Goal: Transaction & Acquisition: Book appointment/travel/reservation

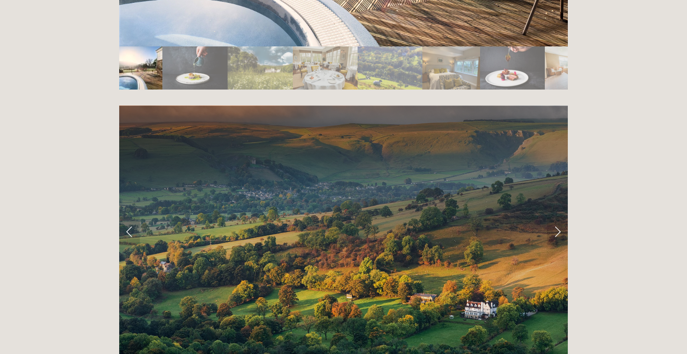
scroll to position [1812, 0]
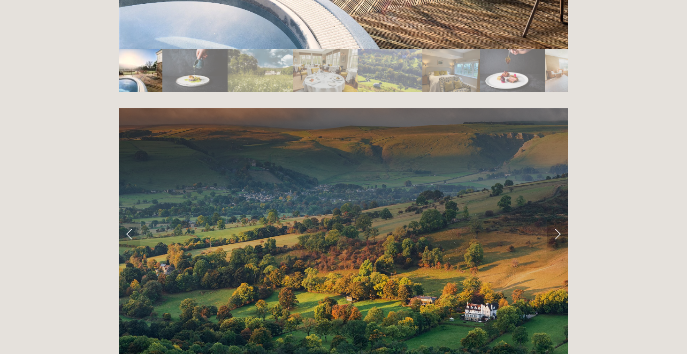
click at [558, 220] on link "Next Slide" at bounding box center [557, 234] width 21 height 28
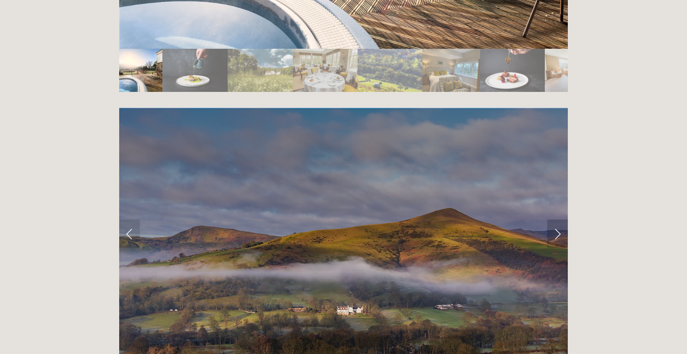
click at [558, 220] on link "Next Slide" at bounding box center [557, 234] width 21 height 28
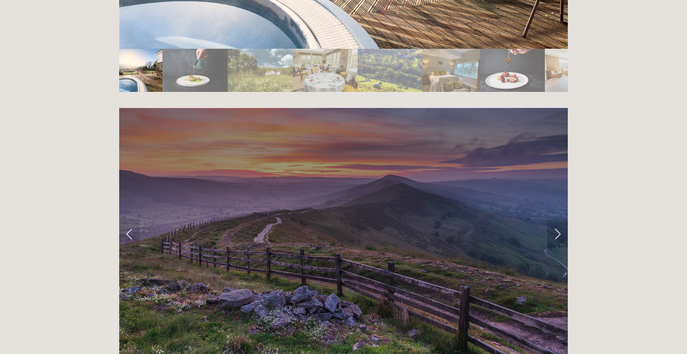
click at [558, 220] on link "Next Slide" at bounding box center [557, 234] width 21 height 28
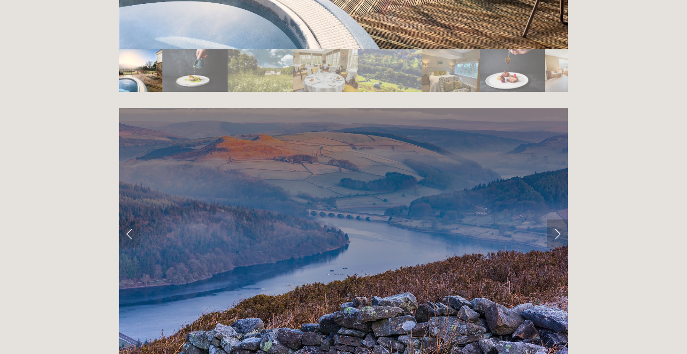
click at [558, 220] on link "Next Slide" at bounding box center [557, 234] width 21 height 28
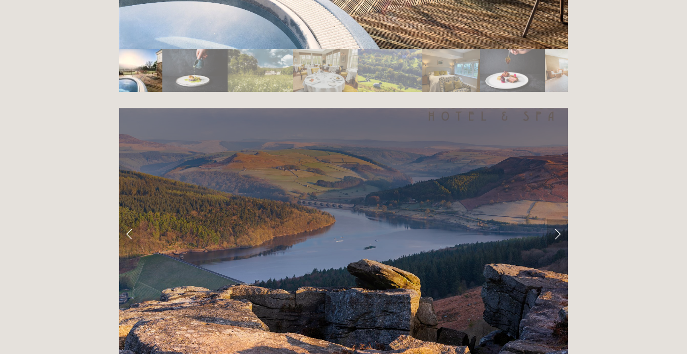
click at [558, 220] on link "Next Slide" at bounding box center [557, 234] width 21 height 28
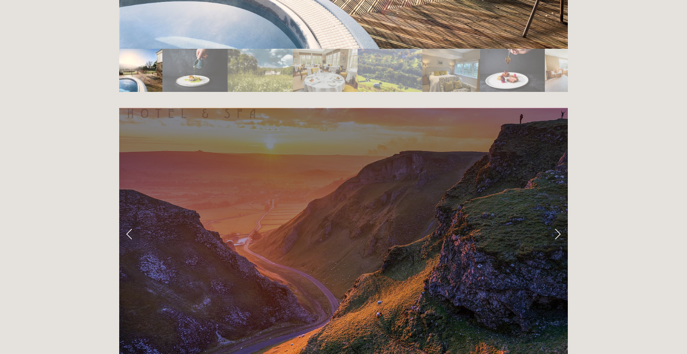
click at [558, 220] on link "Next Slide" at bounding box center [557, 234] width 21 height 28
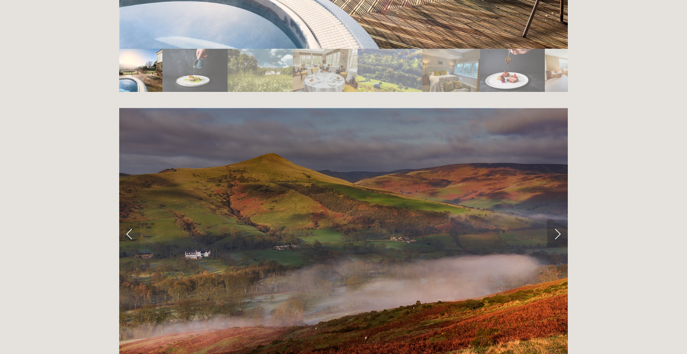
click at [558, 220] on link "Next Slide" at bounding box center [557, 234] width 21 height 28
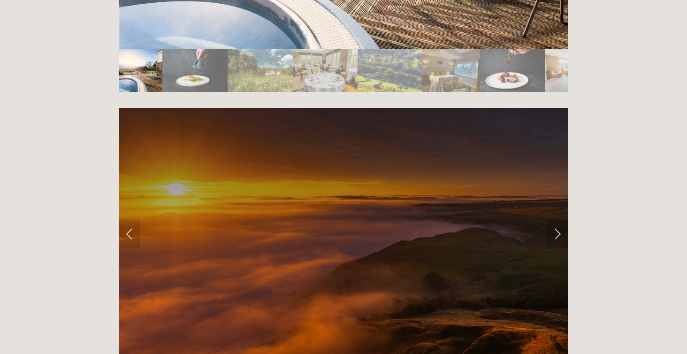
click at [558, 220] on link "Next Slide" at bounding box center [557, 234] width 21 height 28
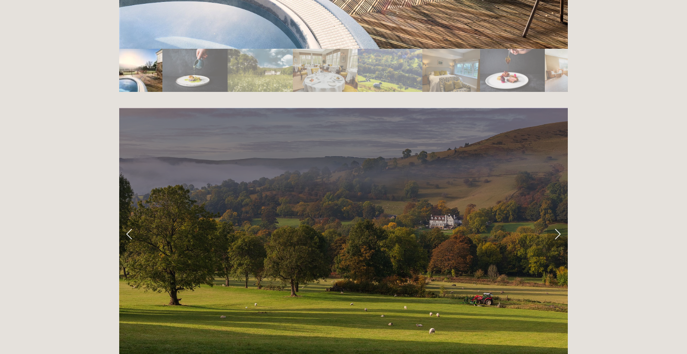
click at [557, 220] on link "Next Slide" at bounding box center [557, 234] width 21 height 28
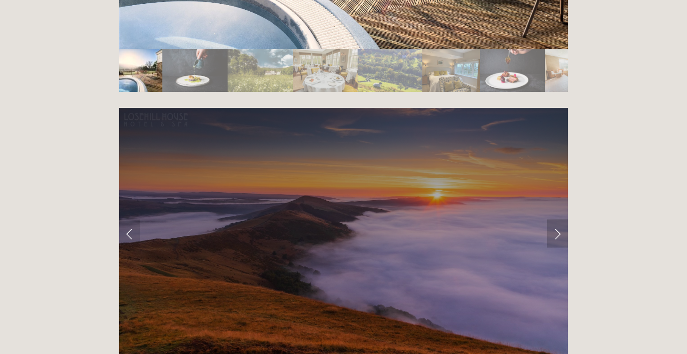
click at [557, 220] on link "Next Slide" at bounding box center [557, 234] width 21 height 28
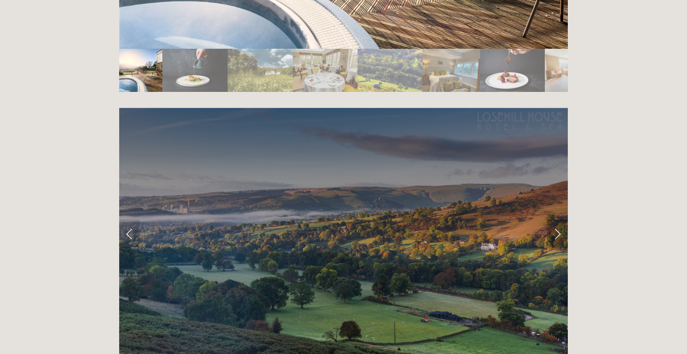
click at [557, 220] on link "Next Slide" at bounding box center [557, 234] width 21 height 28
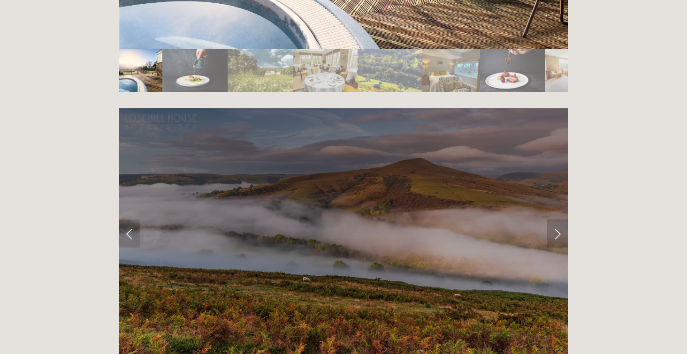
click at [557, 220] on link "Next Slide" at bounding box center [557, 234] width 21 height 28
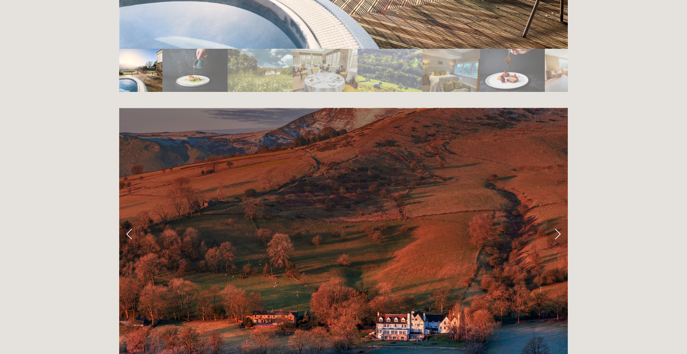
click at [557, 220] on link "Next Slide" at bounding box center [557, 234] width 21 height 28
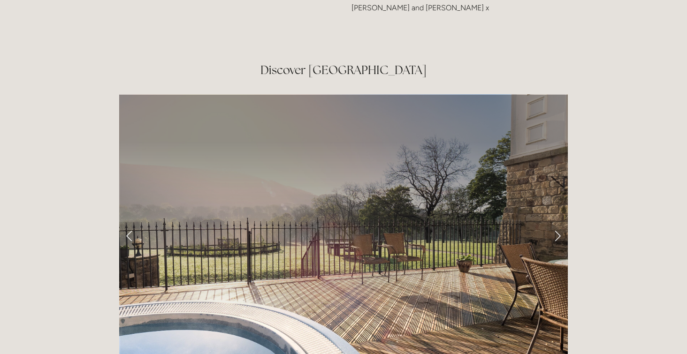
scroll to position [1470, 0]
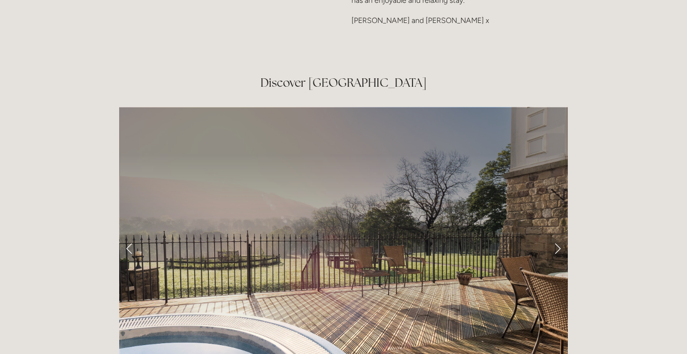
click at [558, 235] on link "Next Slide" at bounding box center [557, 249] width 21 height 28
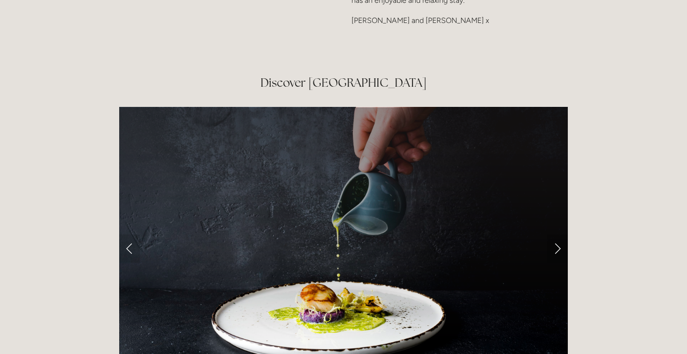
click at [558, 235] on link "Next Slide" at bounding box center [557, 249] width 21 height 28
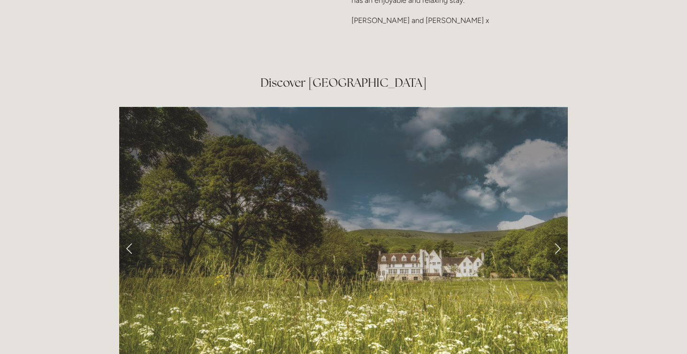
click at [558, 235] on link "Next Slide" at bounding box center [557, 249] width 21 height 28
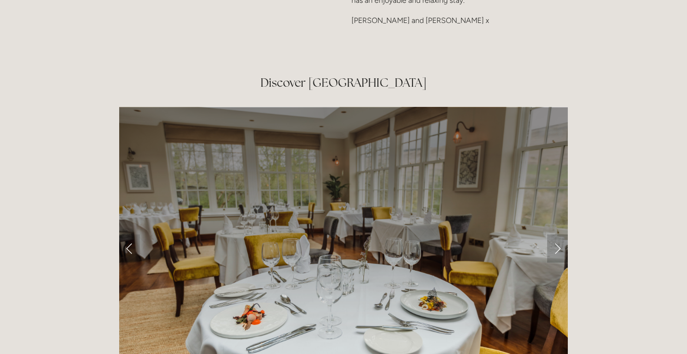
click at [558, 235] on link "Next Slide" at bounding box center [557, 249] width 21 height 28
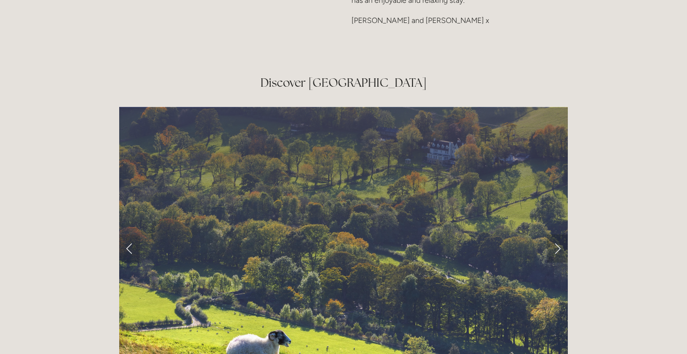
click at [558, 235] on link "Next Slide" at bounding box center [557, 249] width 21 height 28
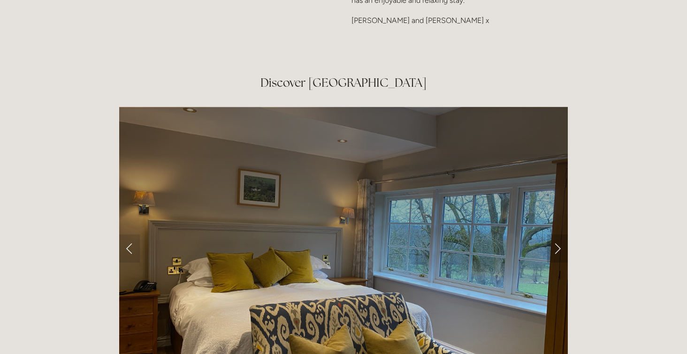
click at [558, 235] on link "Next Slide" at bounding box center [557, 249] width 21 height 28
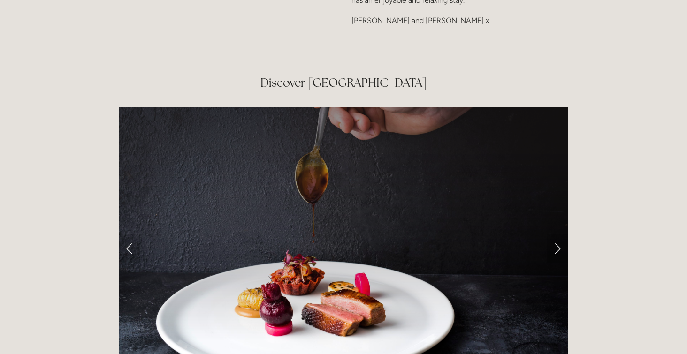
click at [558, 235] on link "Next Slide" at bounding box center [557, 249] width 21 height 28
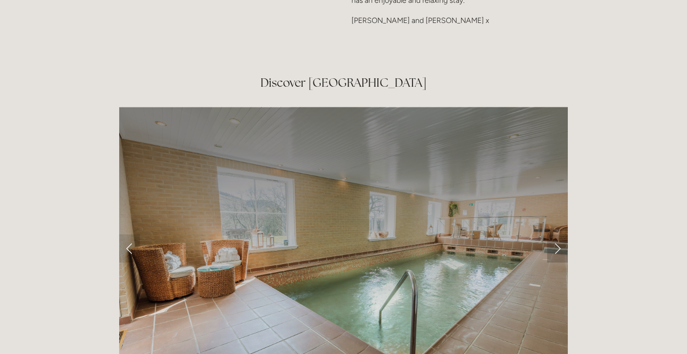
click at [558, 235] on link "Next Slide" at bounding box center [557, 249] width 21 height 28
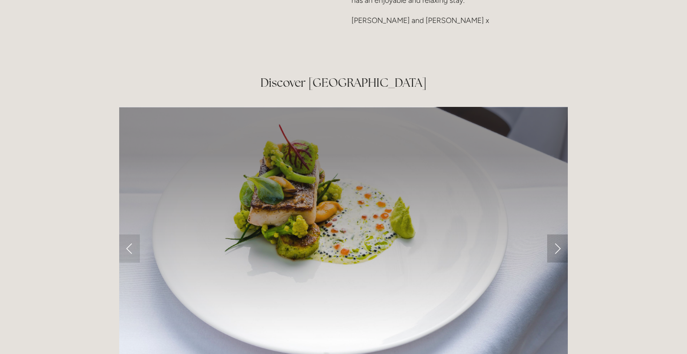
click at [558, 235] on link "Next Slide" at bounding box center [557, 249] width 21 height 28
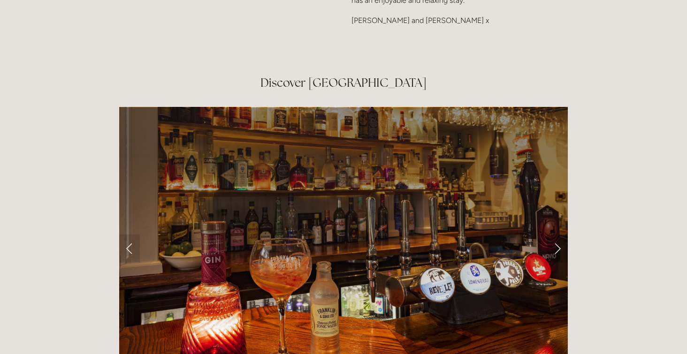
click at [558, 235] on link "Next Slide" at bounding box center [557, 249] width 21 height 28
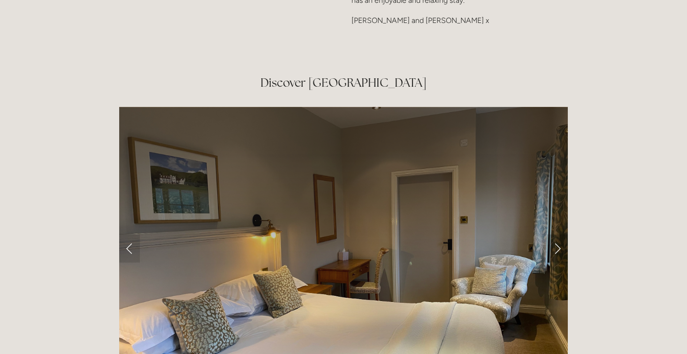
click at [558, 235] on link "Next Slide" at bounding box center [557, 249] width 21 height 28
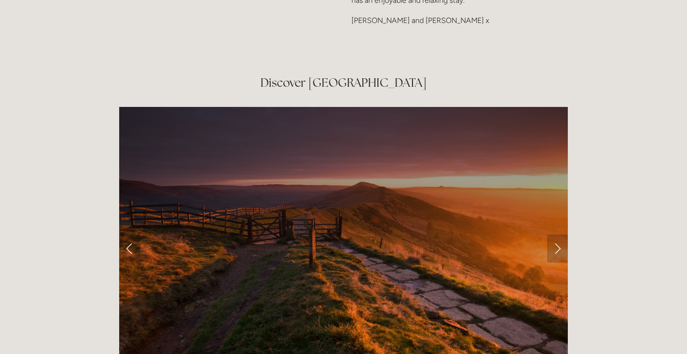
click at [558, 235] on link "Next Slide" at bounding box center [557, 249] width 21 height 28
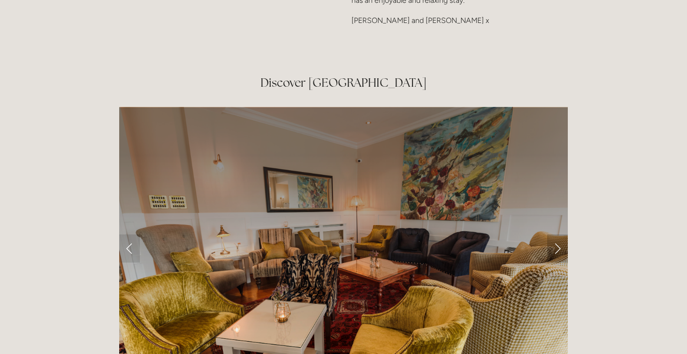
click at [556, 235] on link "Next Slide" at bounding box center [557, 249] width 21 height 28
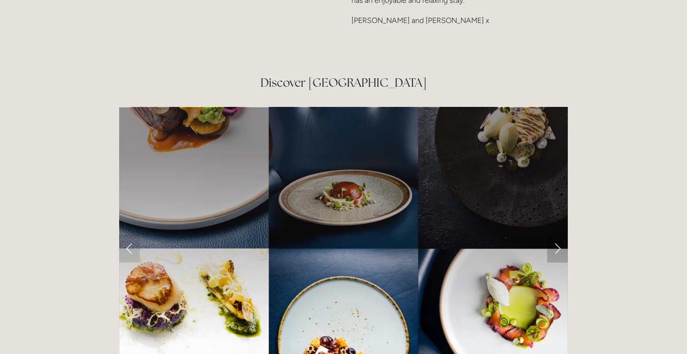
click at [556, 235] on link "Next Slide" at bounding box center [557, 249] width 21 height 28
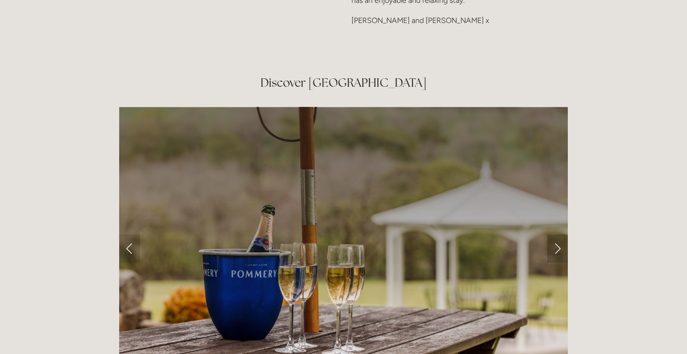
click at [556, 235] on link "Next Slide" at bounding box center [557, 249] width 21 height 28
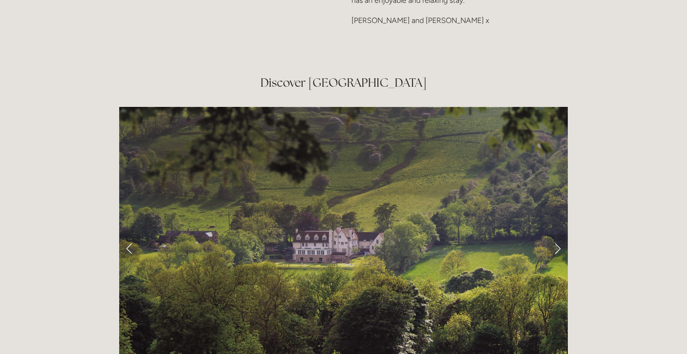
click at [556, 235] on link "Next Slide" at bounding box center [557, 249] width 21 height 28
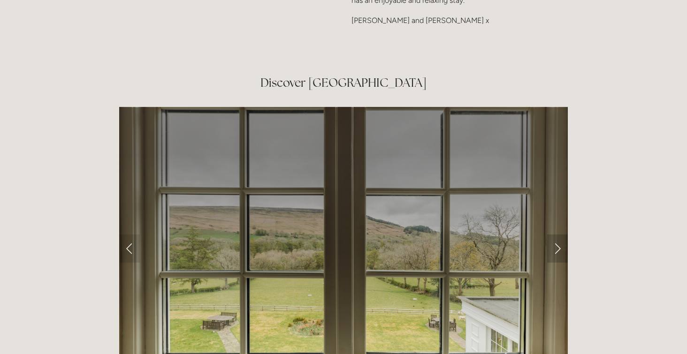
click at [556, 235] on link "Next Slide" at bounding box center [557, 249] width 21 height 28
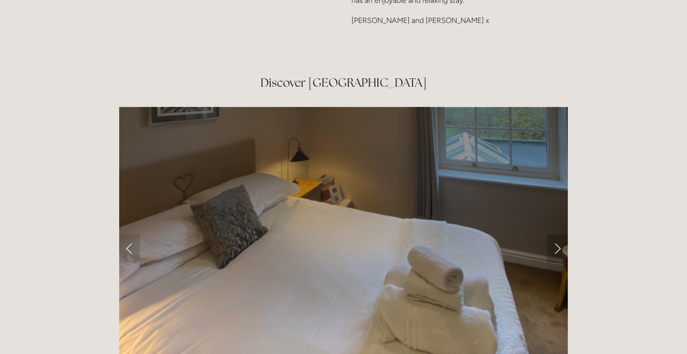
click at [556, 235] on link "Next Slide" at bounding box center [557, 249] width 21 height 28
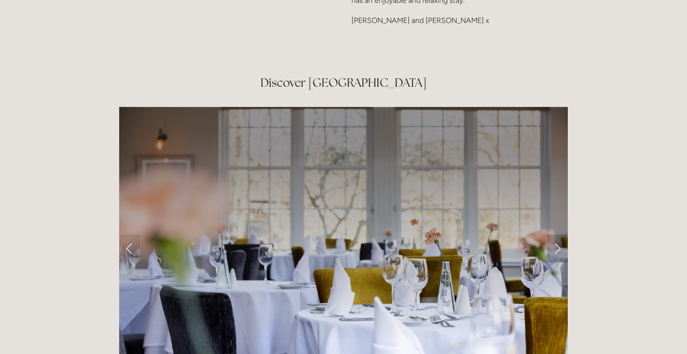
click at [556, 235] on link "Next Slide" at bounding box center [557, 249] width 21 height 28
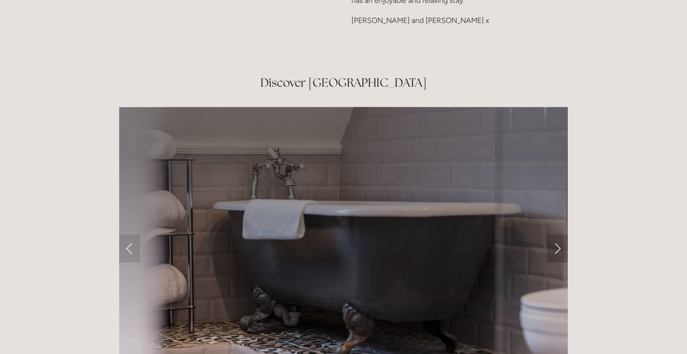
click at [556, 235] on link "Next Slide" at bounding box center [557, 249] width 21 height 28
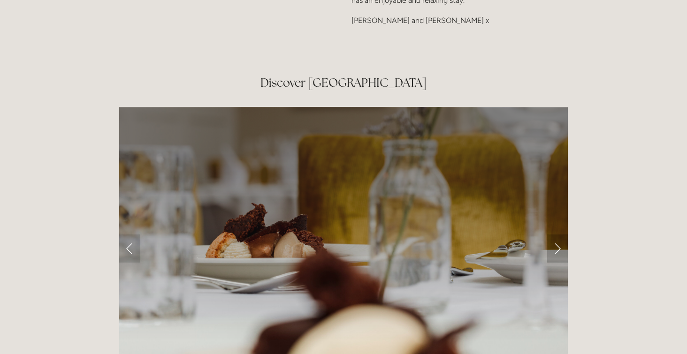
click at [556, 235] on link "Next Slide" at bounding box center [557, 249] width 21 height 28
click at [562, 235] on link "Next Slide" at bounding box center [557, 249] width 21 height 28
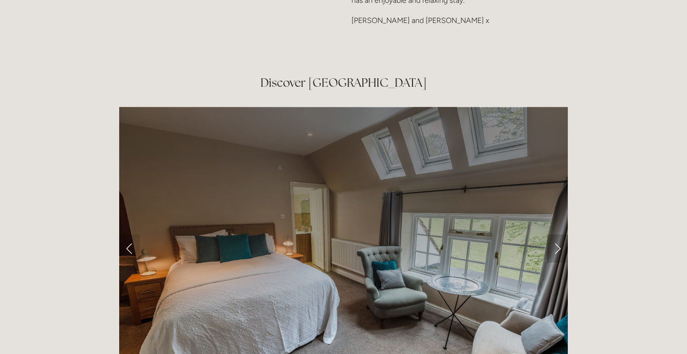
click at [558, 235] on link "Next Slide" at bounding box center [557, 249] width 21 height 28
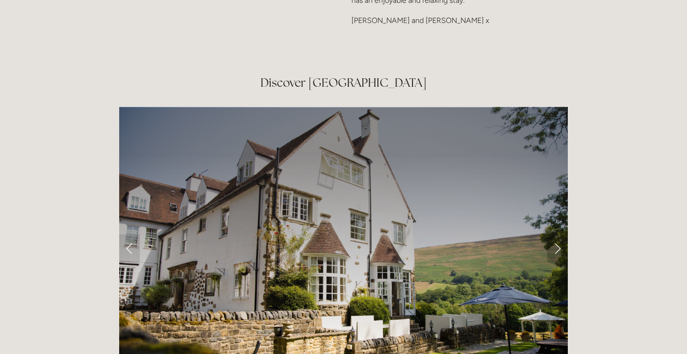
click at [558, 235] on link "Next Slide" at bounding box center [557, 249] width 21 height 28
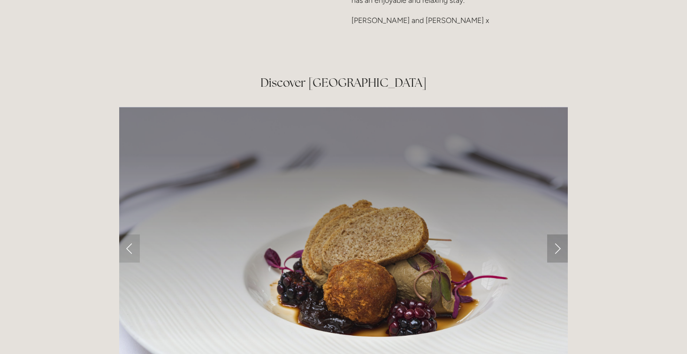
click at [558, 235] on link "Next Slide" at bounding box center [557, 249] width 21 height 28
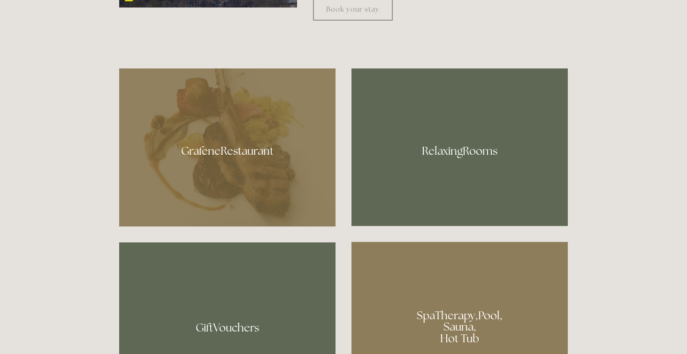
scroll to position [514, 0]
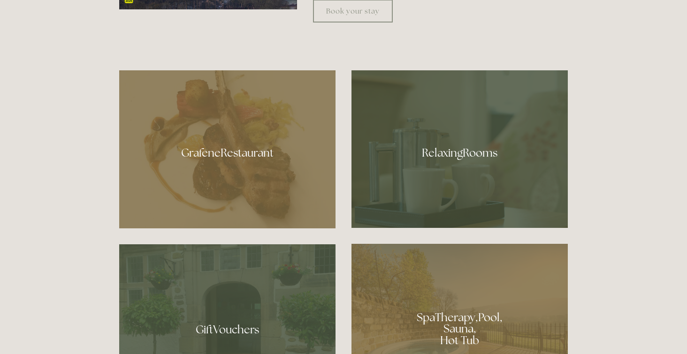
click at [456, 159] on div at bounding box center [459, 149] width 216 height 158
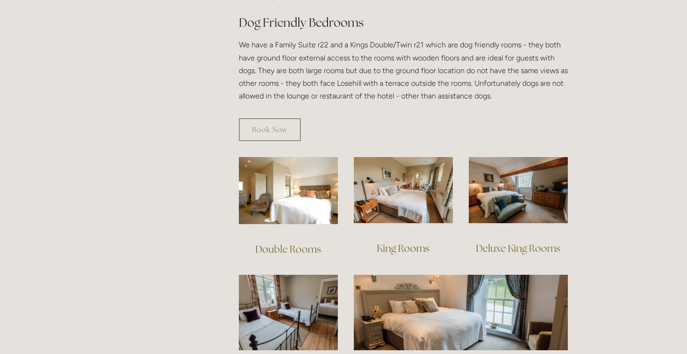
scroll to position [533, 0]
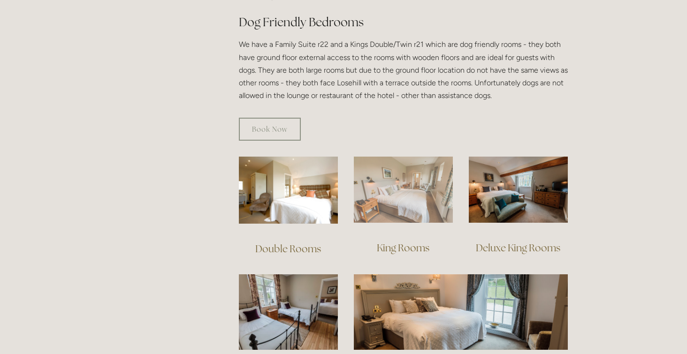
click at [411, 188] on img at bounding box center [403, 190] width 99 height 66
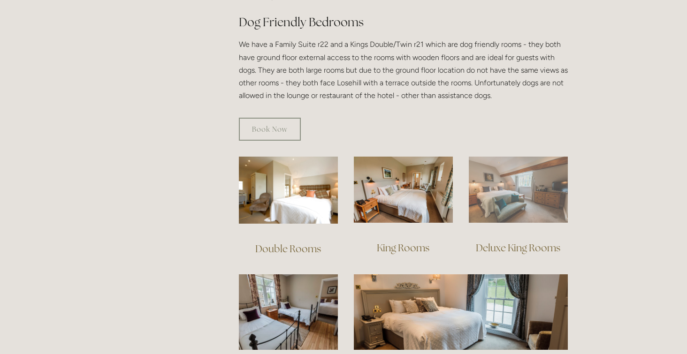
click at [504, 188] on img at bounding box center [518, 190] width 99 height 66
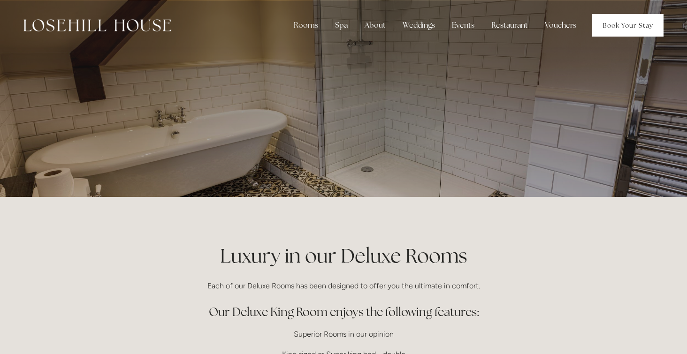
click at [637, 24] on link "Book Your Stay" at bounding box center [627, 25] width 71 height 23
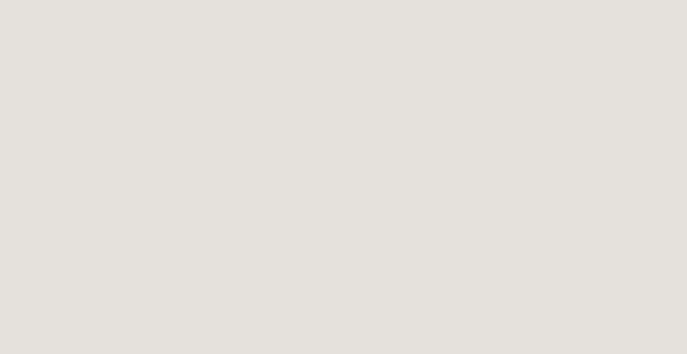
scroll to position [209, 0]
